Goal: Use online tool/utility: Utilize a website feature to perform a specific function

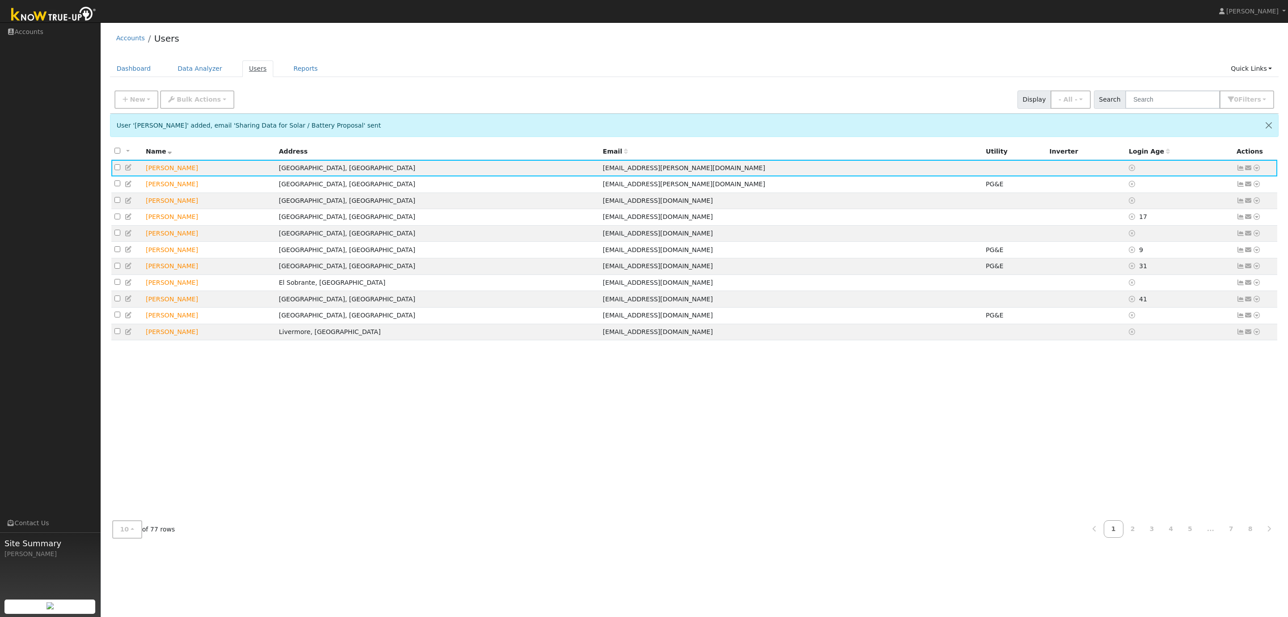
click at [256, 70] on link "Users" at bounding box center [257, 68] width 31 height 17
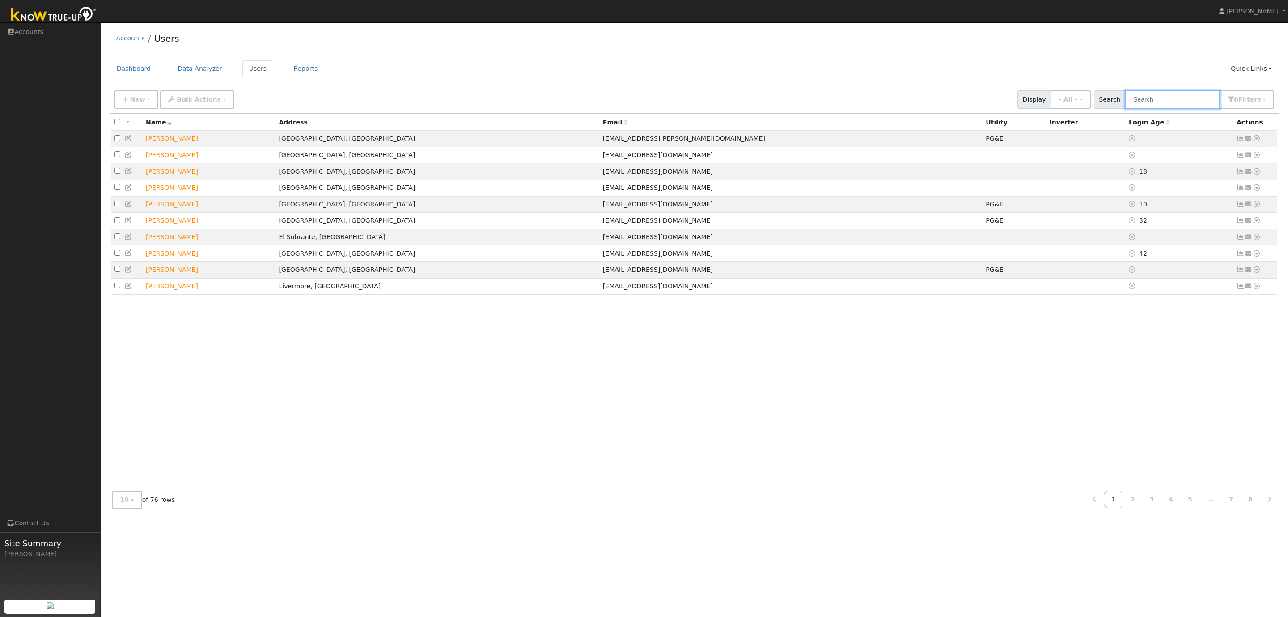
click at [1170, 103] on input "text" at bounding box center [1173, 99] width 95 height 18
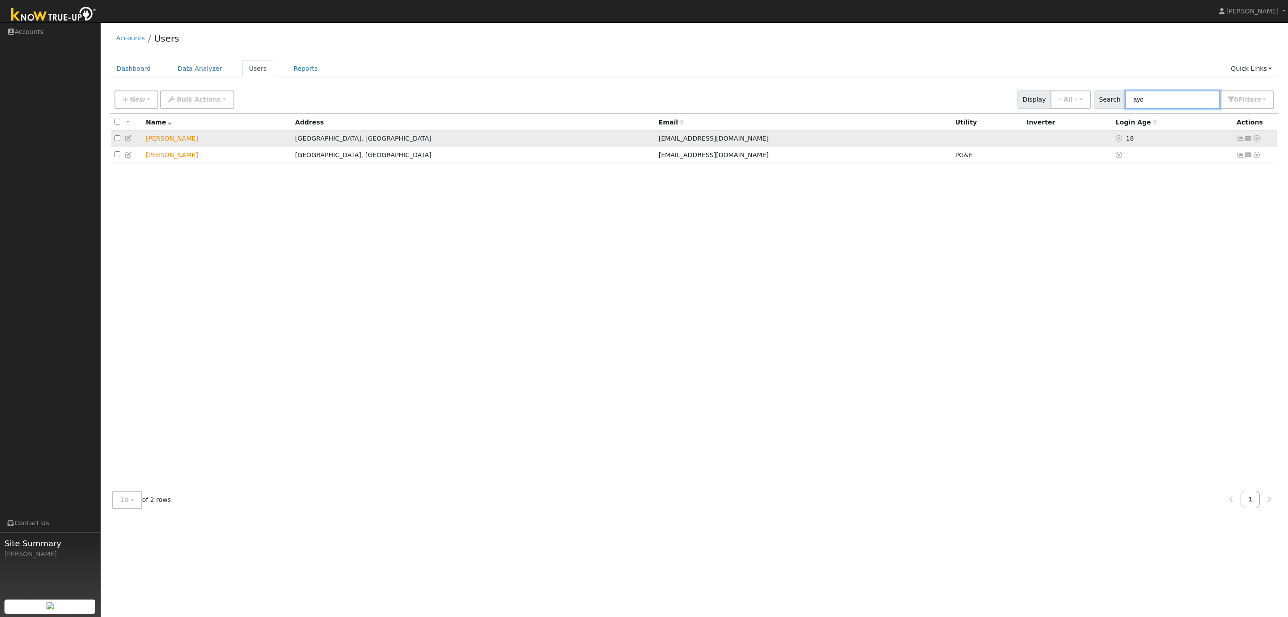
type input "ayo"
click at [1242, 139] on icon at bounding box center [1241, 138] width 8 height 6
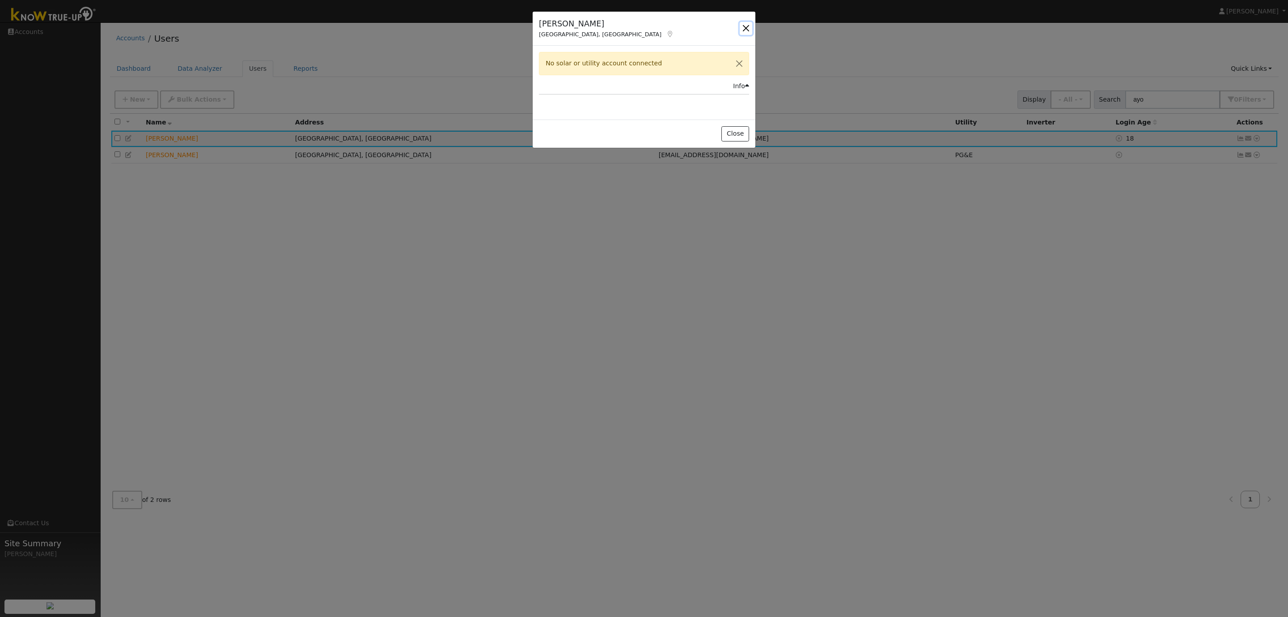
click at [746, 26] on button "button" at bounding box center [746, 28] width 13 height 13
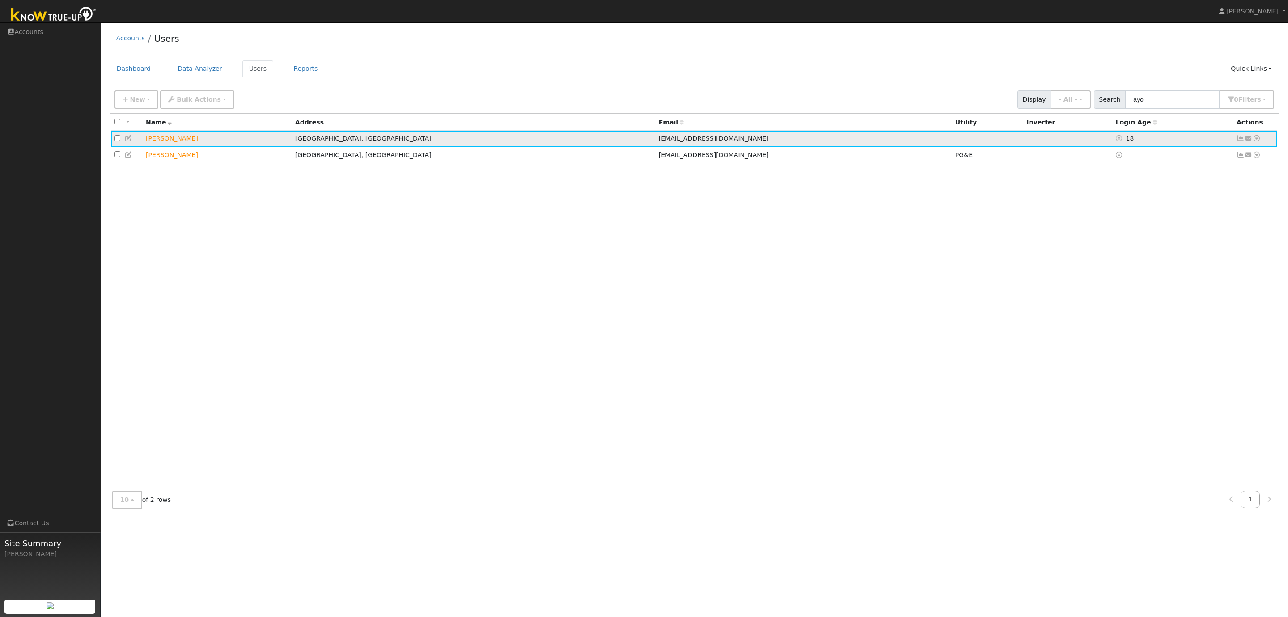
click at [1258, 139] on icon at bounding box center [1257, 138] width 8 height 6
click at [1227, 154] on link "Data Analyzer" at bounding box center [1227, 153] width 65 height 13
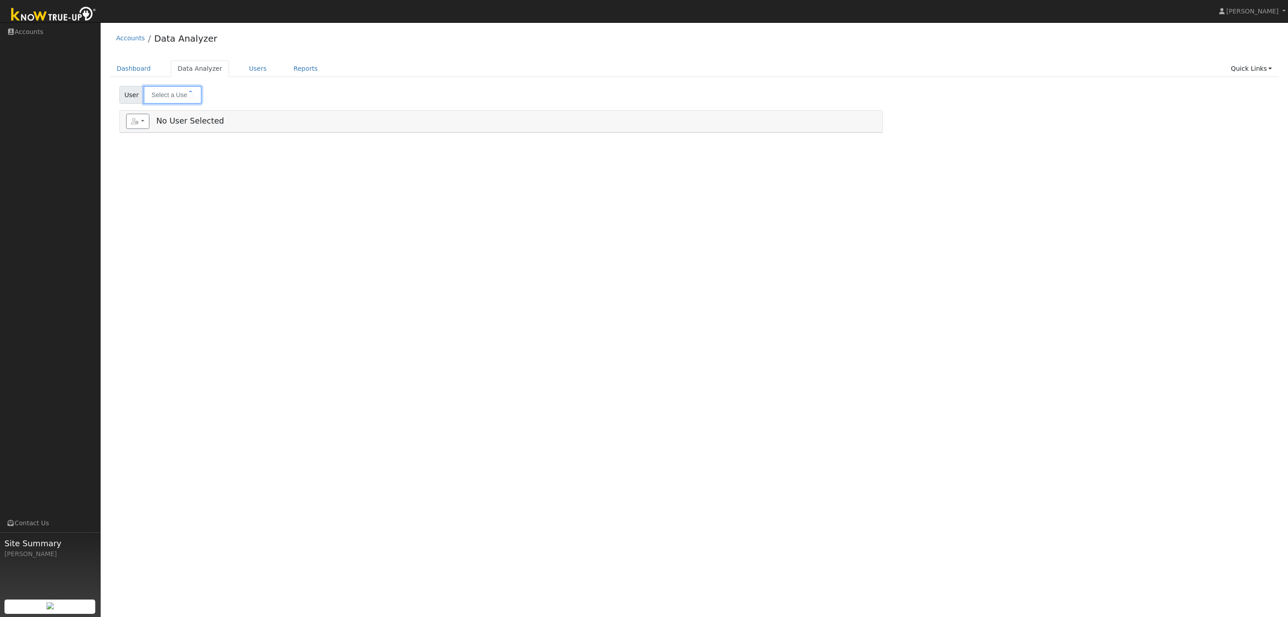
type input "[PERSON_NAME]"
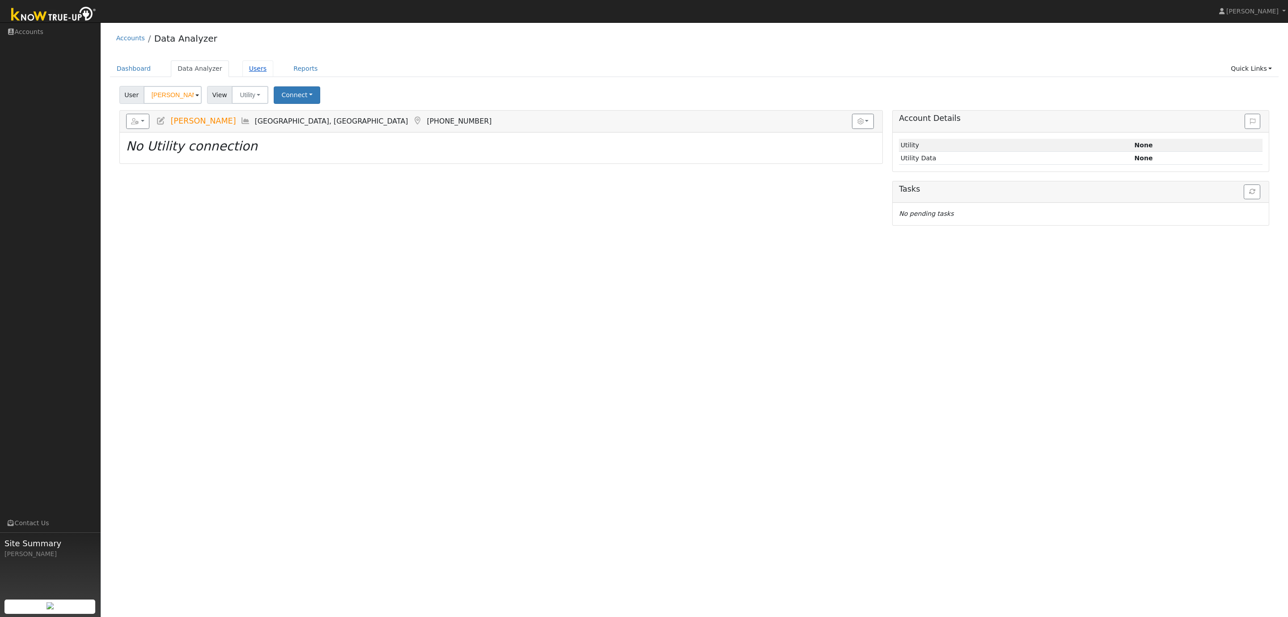
click at [253, 70] on link "Users" at bounding box center [257, 68] width 31 height 17
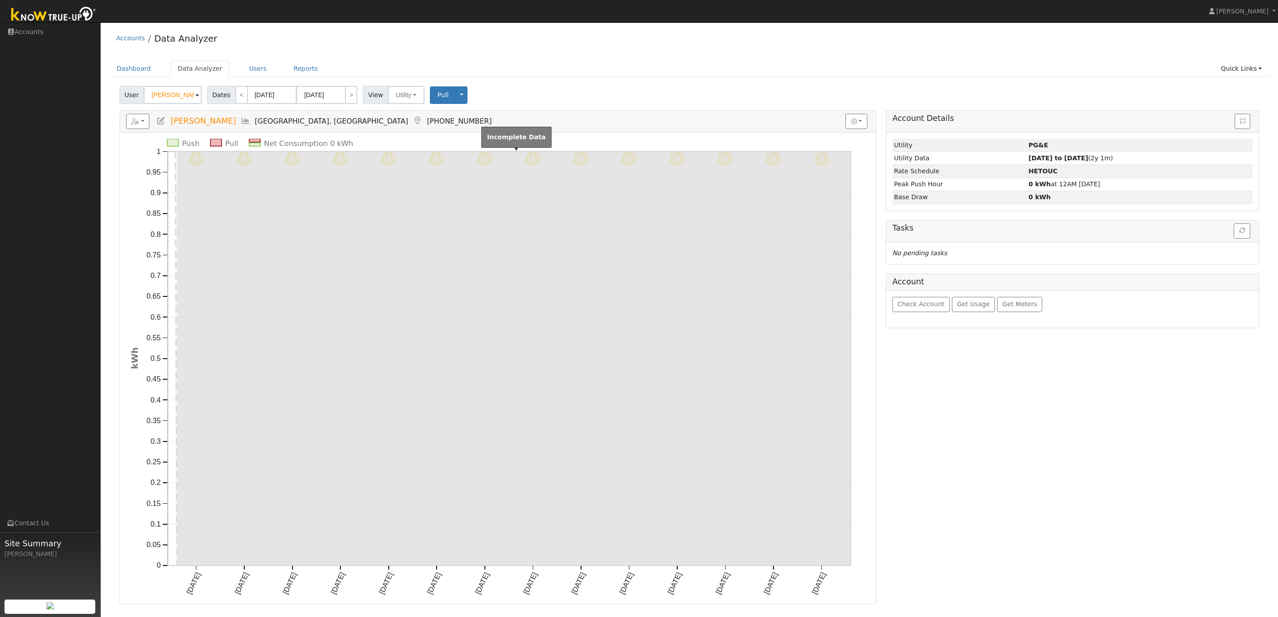
select select "8"
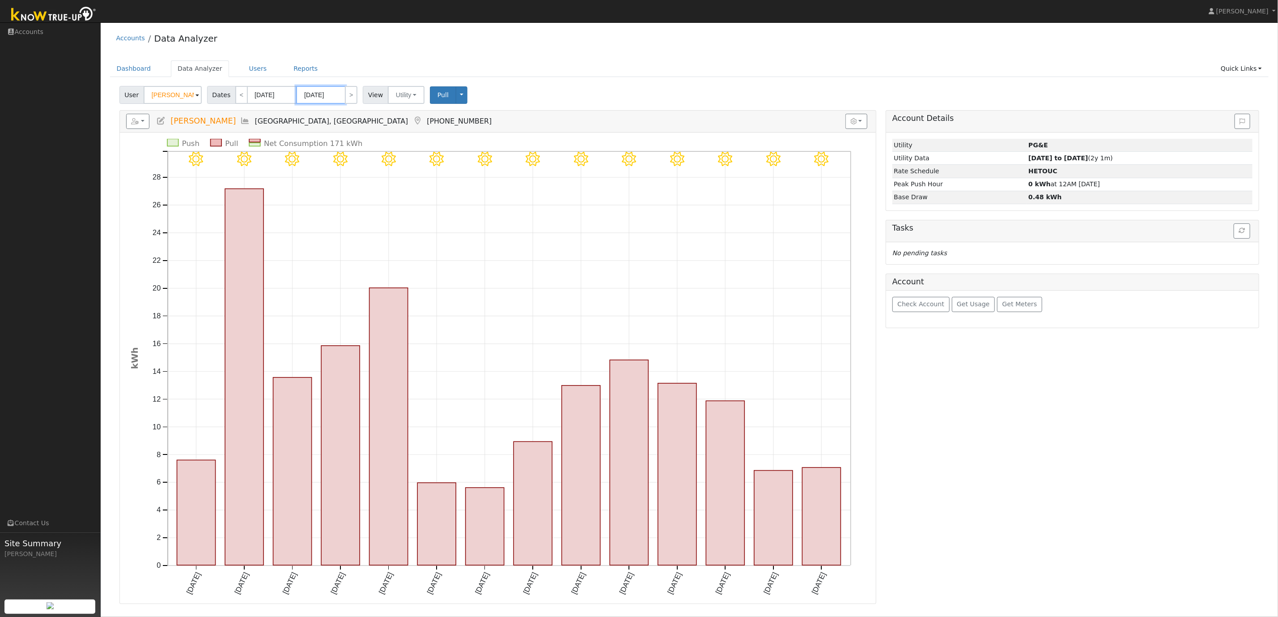
click at [333, 99] on input "09/01/2023" at bounding box center [320, 95] width 49 height 18
click at [404, 111] on span at bounding box center [406, 111] width 6 height 5
type input "2025"
click at [346, 210] on span "30" at bounding box center [343, 211] width 17 height 17
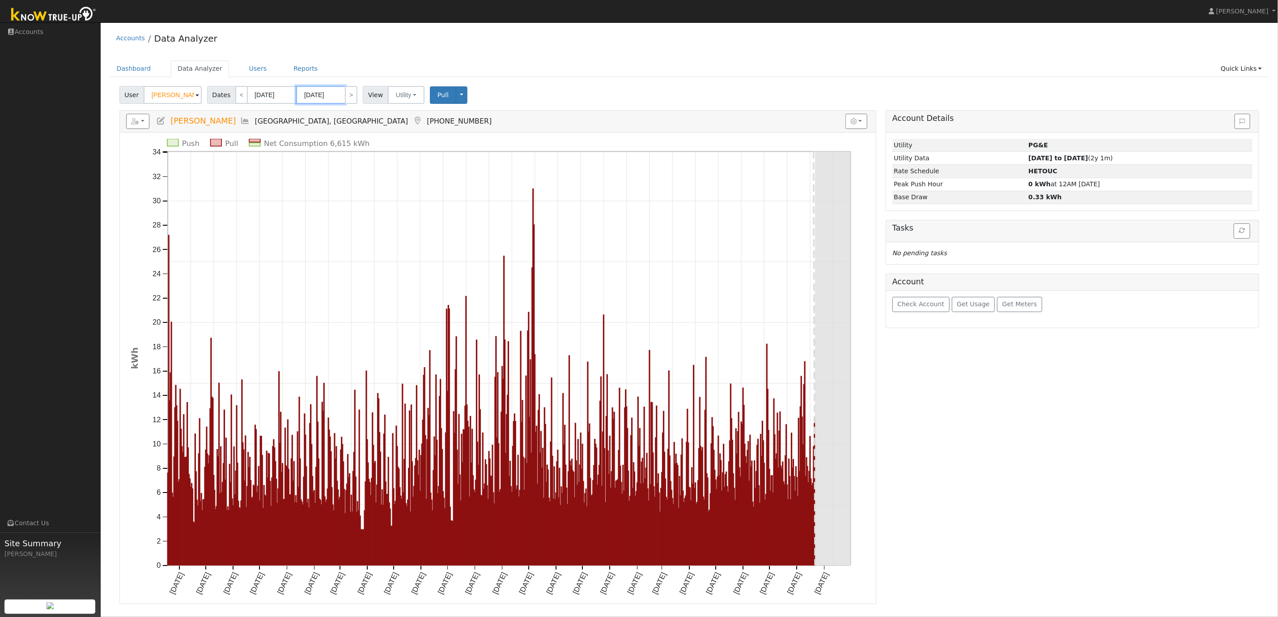
click at [323, 98] on input "09/30/2025" at bounding box center [320, 95] width 49 height 18
click at [306, 144] on span "31" at bounding box center [304, 141] width 17 height 17
type input "[DATE]"
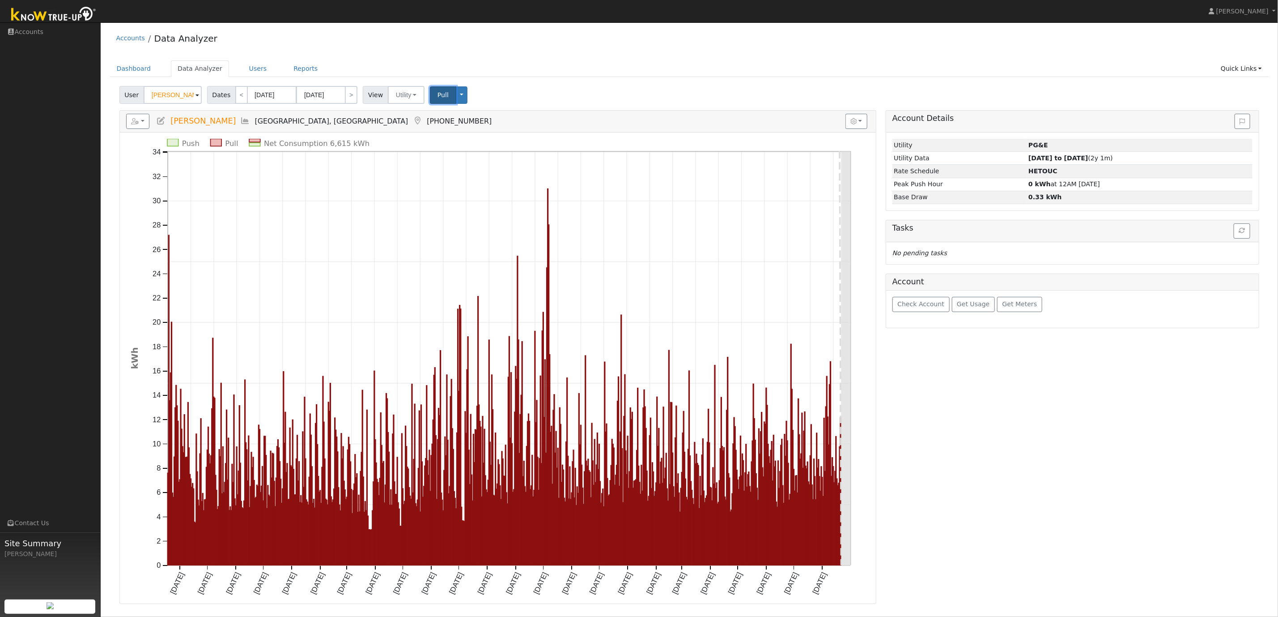
click at [439, 97] on span "Pull" at bounding box center [443, 94] width 11 height 7
click at [302, 69] on link "Reports" at bounding box center [306, 68] width 38 height 17
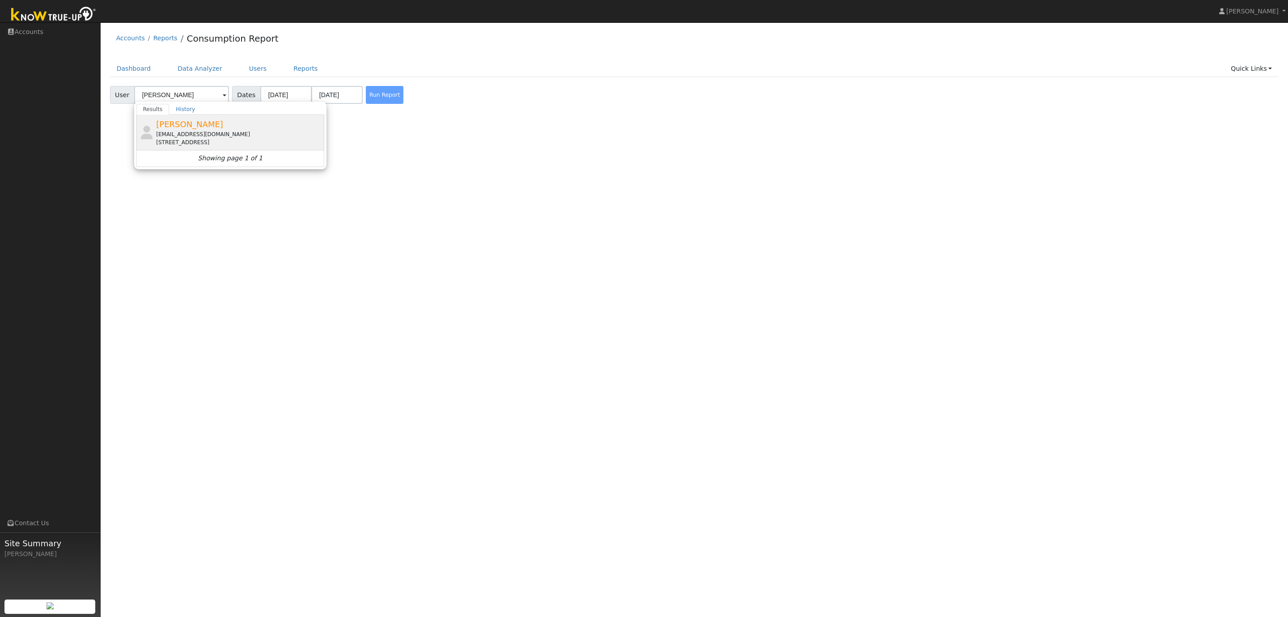
click at [238, 134] on div "[EMAIL_ADDRESS][DOMAIN_NAME]" at bounding box center [239, 134] width 166 height 8
type input "[PERSON_NAME]"
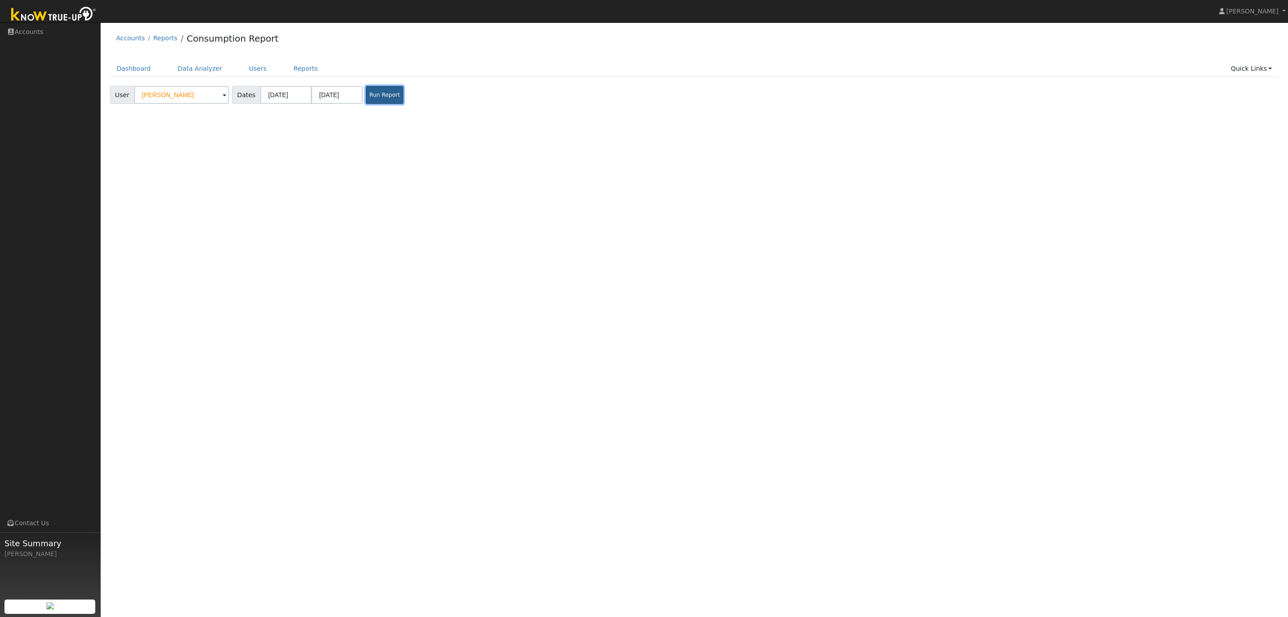
click at [377, 98] on button "Run Report" at bounding box center [385, 95] width 38 height 18
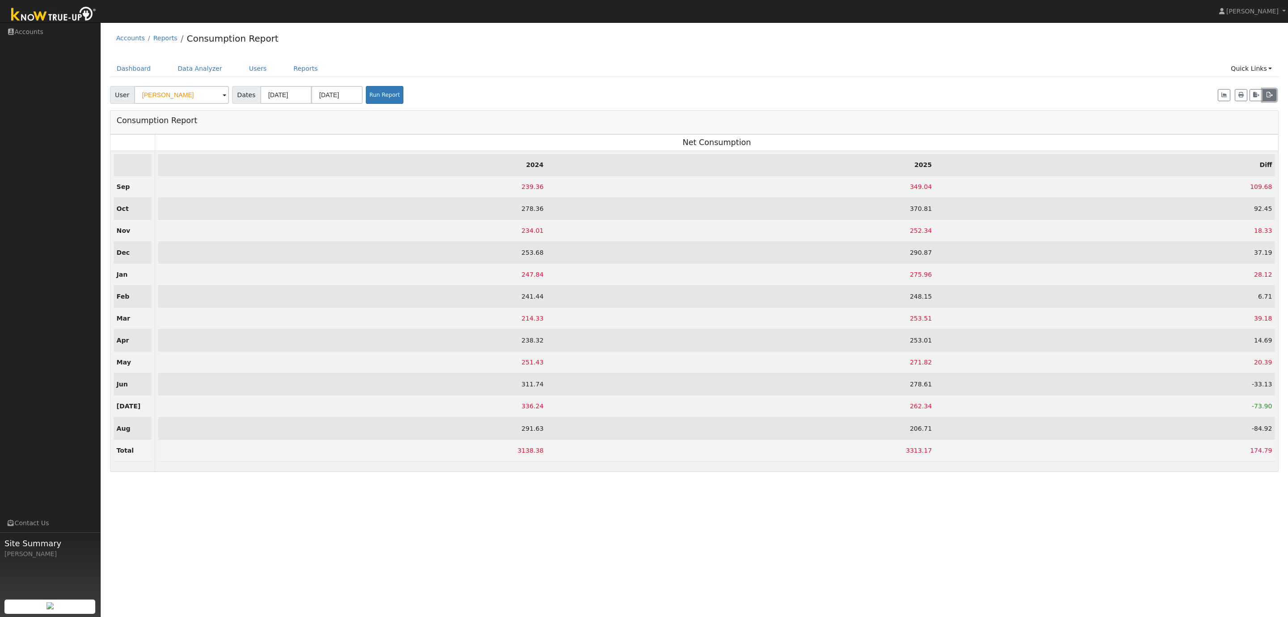
click at [1269, 95] on icon "button" at bounding box center [1270, 94] width 7 height 5
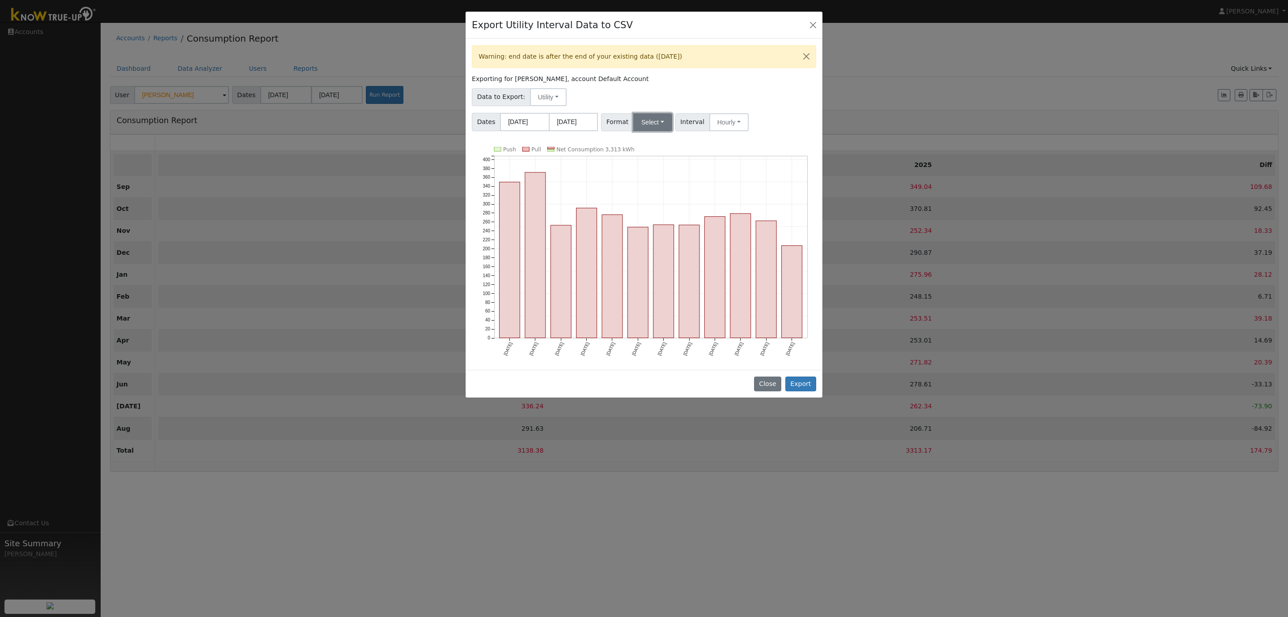
click at [651, 123] on button "Select" at bounding box center [653, 122] width 39 height 18
click at [654, 227] on link "OpenSolar" at bounding box center [665, 223] width 64 height 13
click at [742, 123] on button "Hourly" at bounding box center [741, 122] width 39 height 18
click at [735, 141] on link "15 Minute" at bounding box center [751, 142] width 62 height 13
click at [799, 384] on button "Export" at bounding box center [801, 383] width 31 height 15
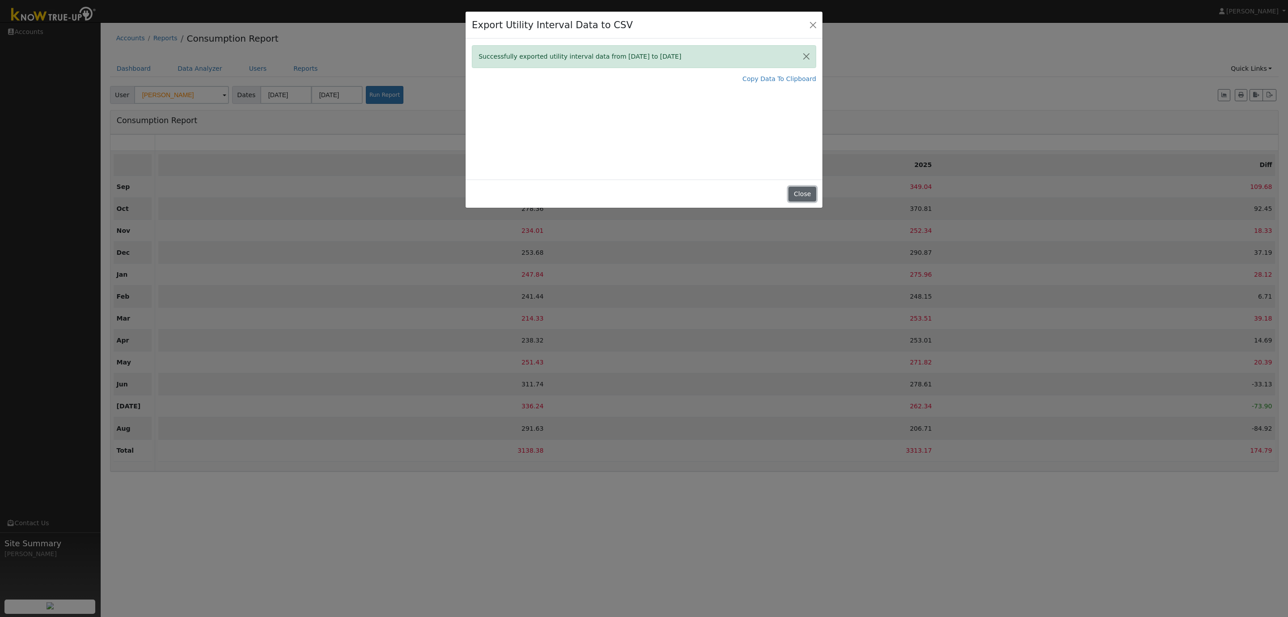
click at [798, 196] on button "Close" at bounding box center [802, 194] width 27 height 15
